Goal: Task Accomplishment & Management: Manage account settings

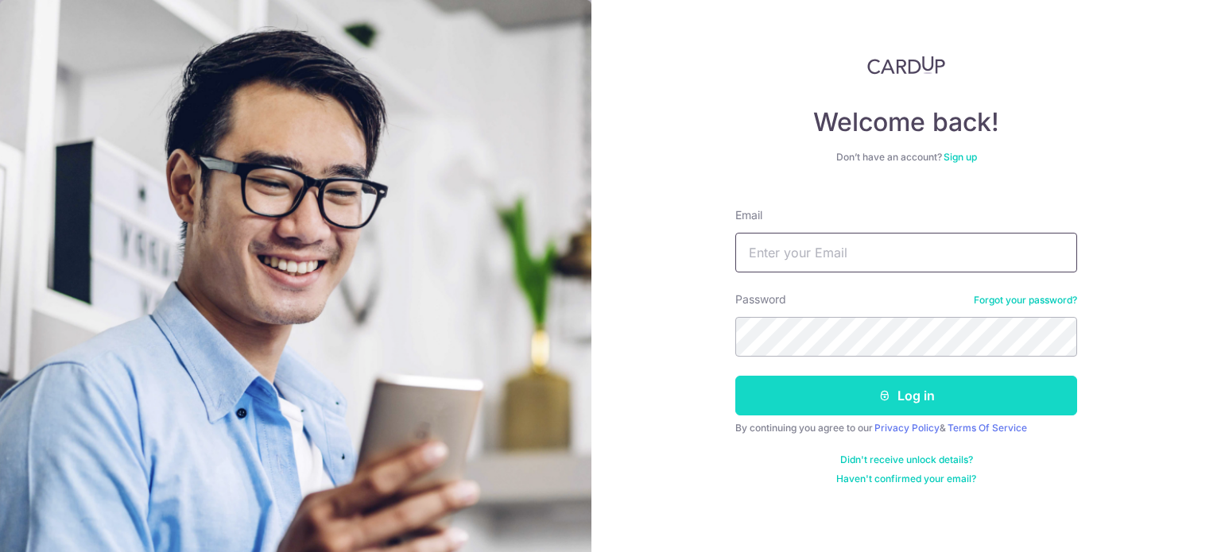
type input "[EMAIL_ADDRESS][DOMAIN_NAME]"
click at [978, 395] on button "Log in" at bounding box center [906, 396] width 342 height 40
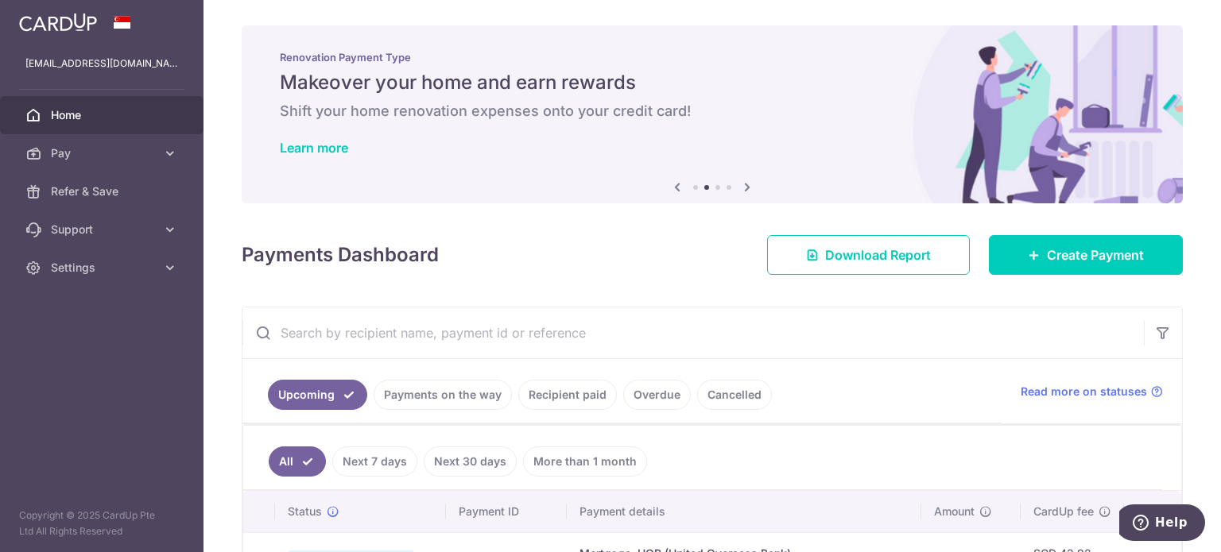
scroll to position [318, 0]
